Goal: Find specific fact: Find specific fact

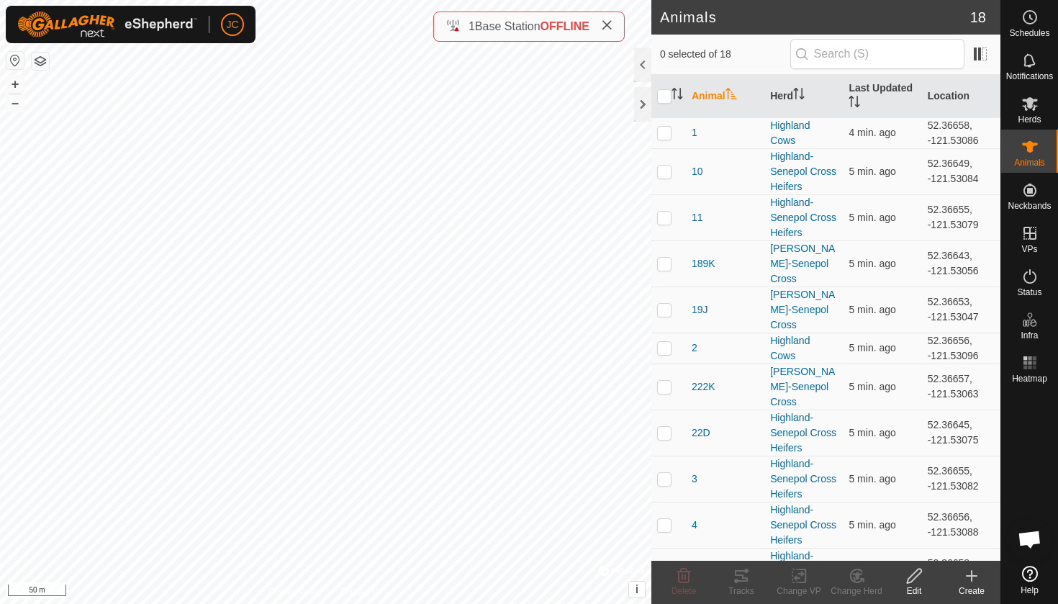
checkbox input "true"
click at [748, 465] on td "3" at bounding box center [725, 478] width 78 height 46
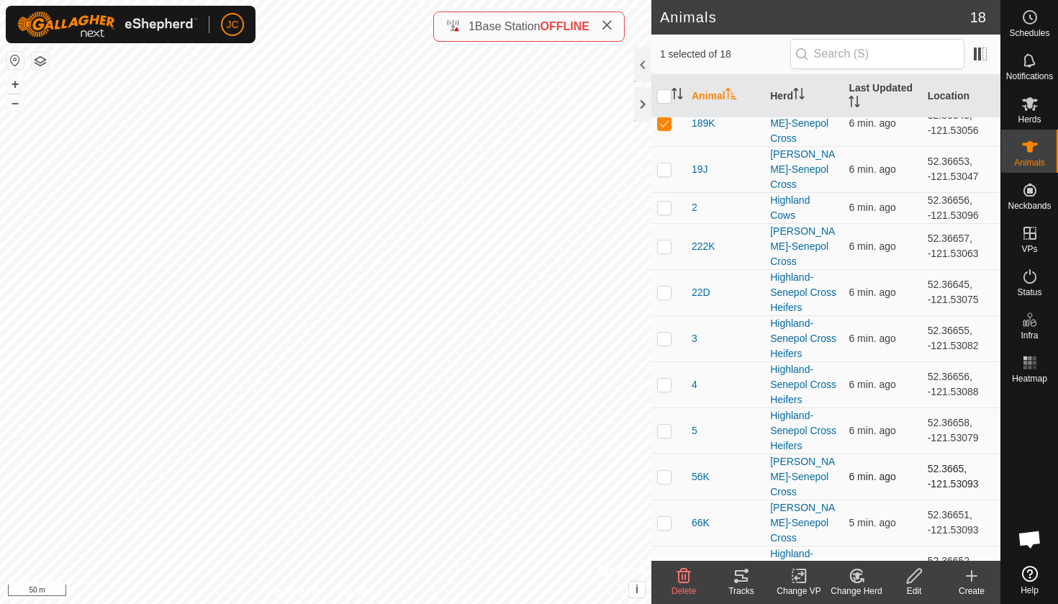
scroll to position [143, 0]
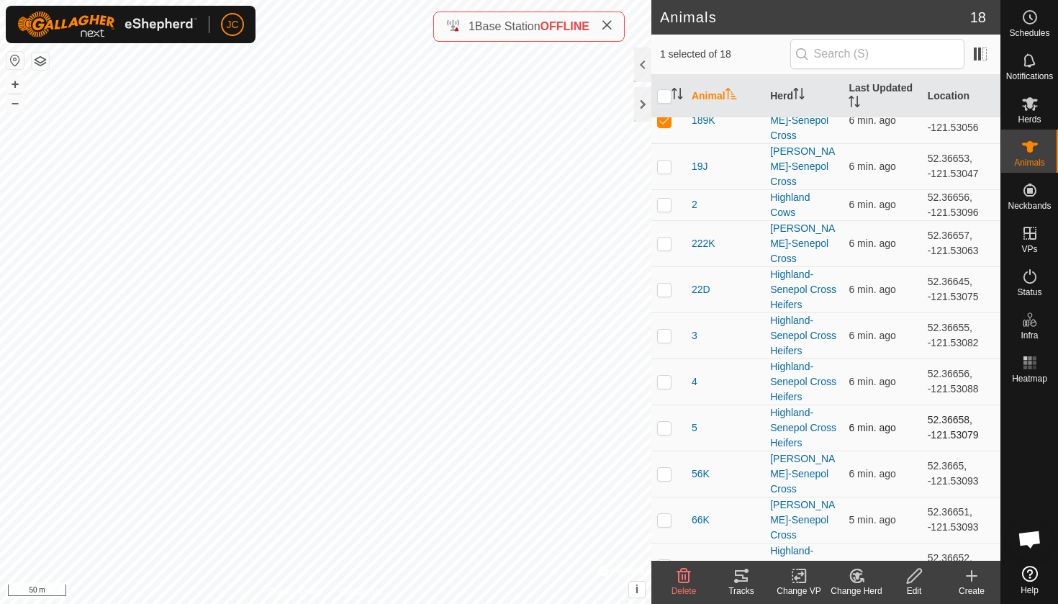
click at [925, 424] on td "52.36658, -121.53079" at bounding box center [961, 427] width 78 height 46
copy td "52.36658"
click at [954, 439] on td "52.36658, -121.53079" at bounding box center [961, 427] width 78 height 46
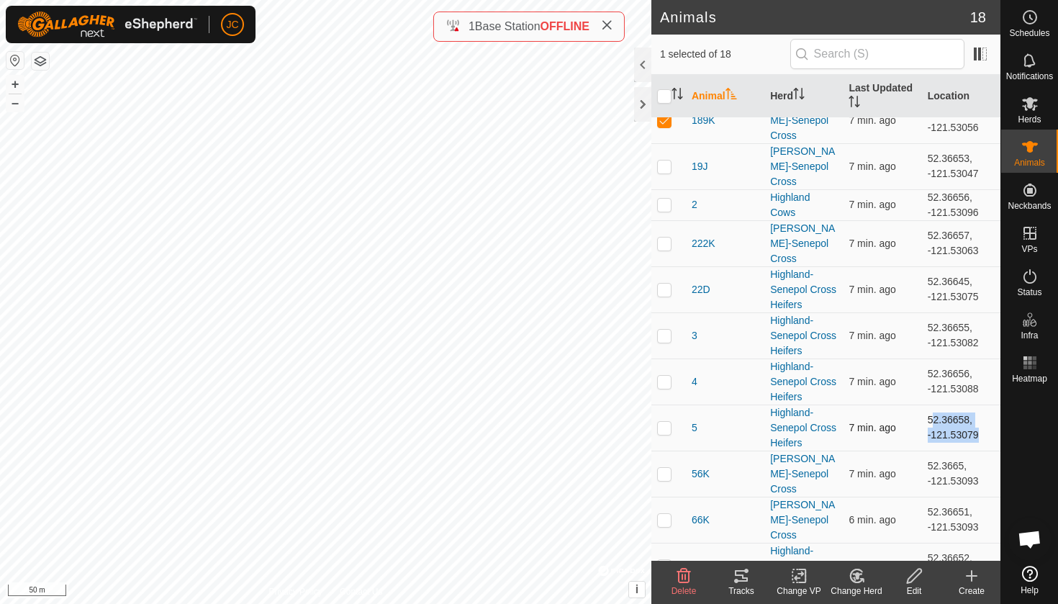
click at [954, 439] on td "52.36658, -121.53079" at bounding box center [961, 427] width 78 height 46
click at [956, 439] on td "52.36658, -121.53079" at bounding box center [961, 427] width 78 height 46
click at [934, 308] on td "52.36645, -121.53075" at bounding box center [961, 289] width 78 height 46
click at [942, 294] on td "52.36645, -121.53075" at bounding box center [961, 289] width 78 height 46
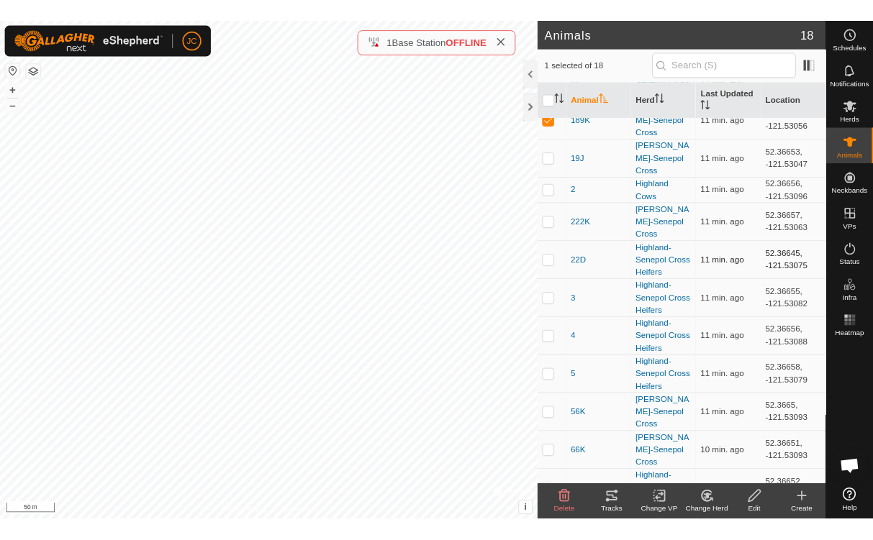
scroll to position [146, 0]
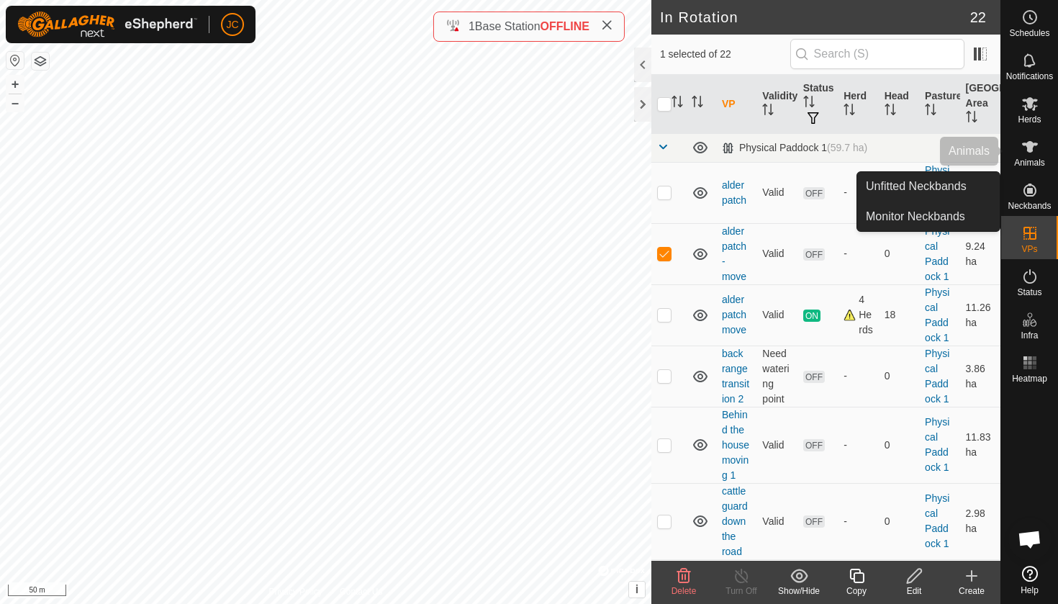
click at [1032, 168] on div "Animals" at bounding box center [1029, 151] width 57 height 43
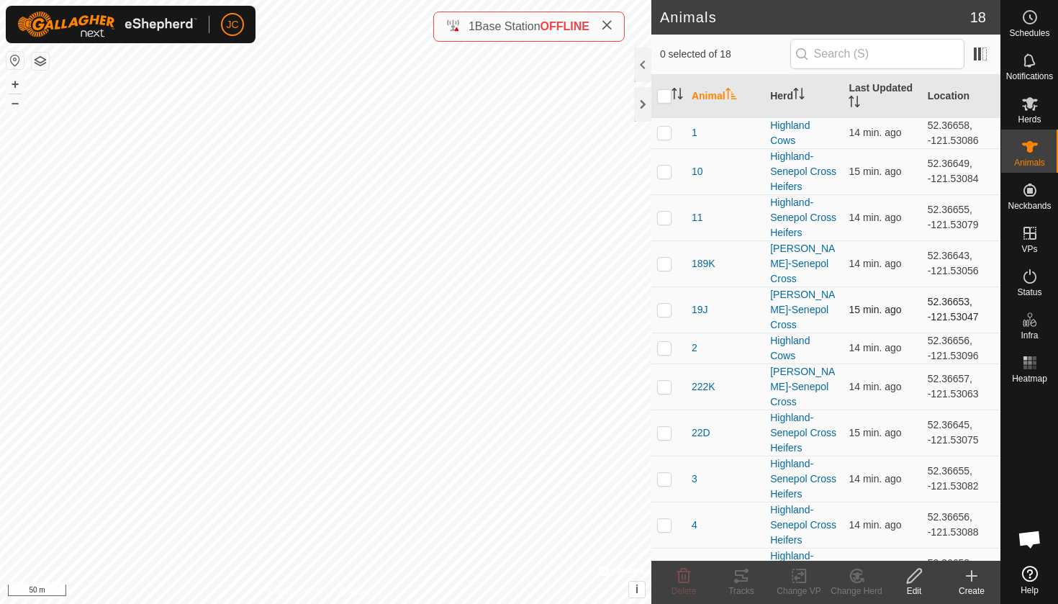
drag, startPoint x: 916, startPoint y: 309, endPoint x: 950, endPoint y: 331, distance: 41.1
click at [950, 329] on td "52.36653, -121.53047" at bounding box center [961, 309] width 78 height 46
click at [950, 365] on td "52.36657, -121.53063" at bounding box center [961, 386] width 78 height 46
drag, startPoint x: 921, startPoint y: 427, endPoint x: 972, endPoint y: 445, distance: 54.2
click at [972, 445] on td "52.36645, -121.53075" at bounding box center [961, 432] width 78 height 46
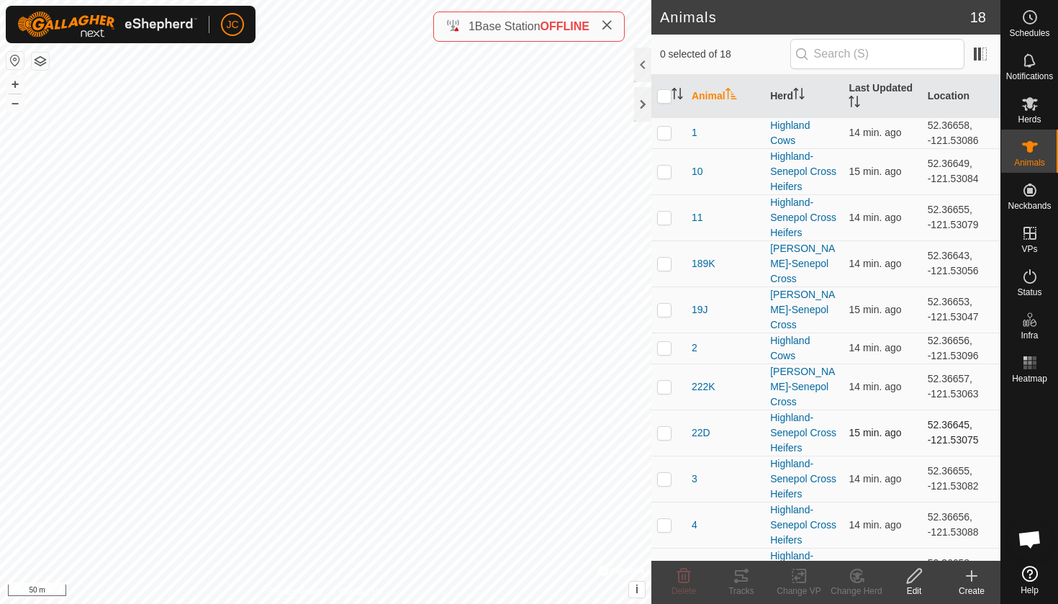
copy td "52.36645, -121.53075"
